Goal: Task Accomplishment & Management: Complete application form

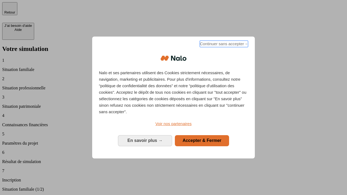
click at [223, 45] on span "Continuer sans accepter →" at bounding box center [224, 44] width 48 height 6
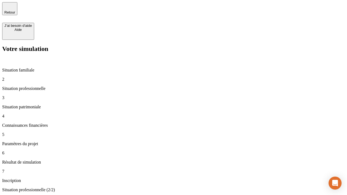
type input "30 000"
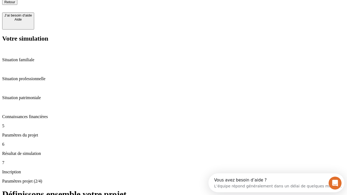
type input "25"
type input "64"
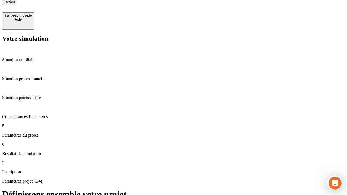
type input "1 000"
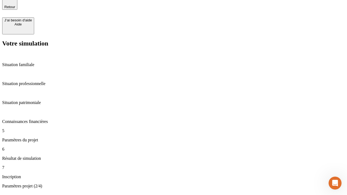
type input "640"
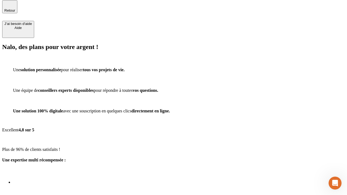
scroll to position [7, 0]
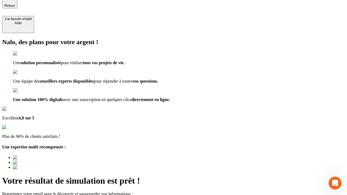
type input "[EMAIL_ADDRESS][PERSON_NAME][DOMAIN_NAME]"
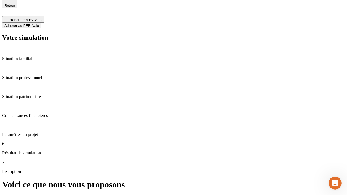
click at [39, 24] on span "Adhérer au PER Nalo" at bounding box center [21, 26] width 35 height 4
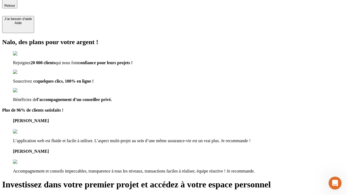
scroll to position [6, 0]
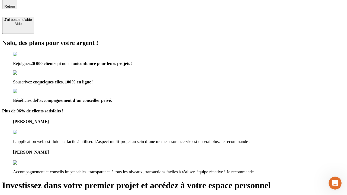
type input "[PERSON_NAME][EMAIL_ADDRESS][DOMAIN_NAME]"
